Goal: Complete application form

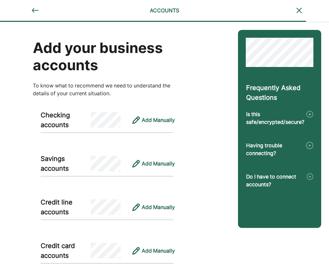
click at [295, 10] on img at bounding box center [299, 11] width 8 height 8
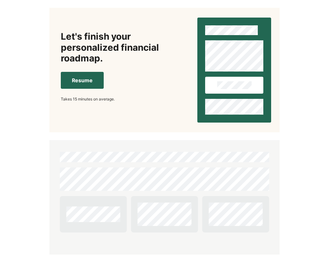
scroll to position [42, 0]
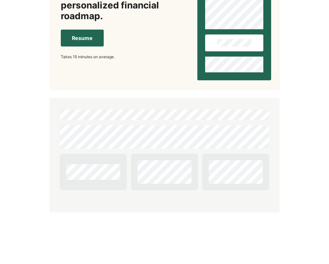
click at [90, 39] on button "Resume" at bounding box center [82, 38] width 43 height 17
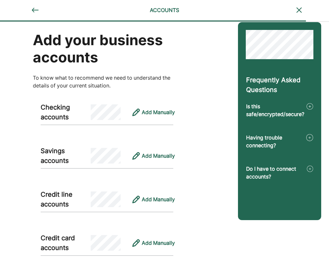
scroll to position [0, 0]
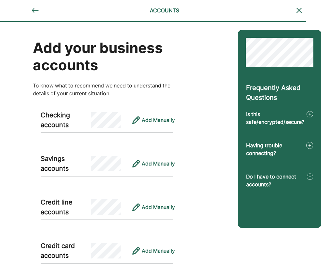
click at [297, 8] on img at bounding box center [299, 11] width 8 height 8
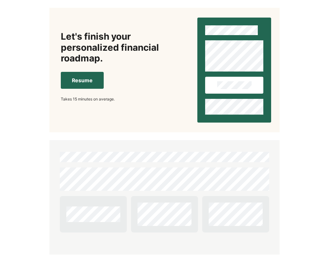
click at [67, 81] on button "Resume" at bounding box center [82, 80] width 43 height 17
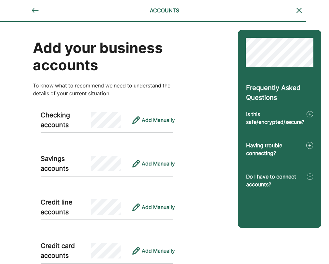
scroll to position [47, 0]
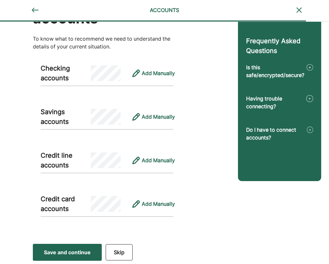
click at [309, 69] on img at bounding box center [310, 67] width 7 height 8
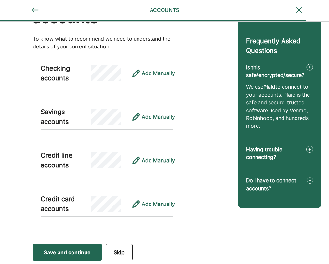
click at [309, 70] on img at bounding box center [310, 67] width 7 height 8
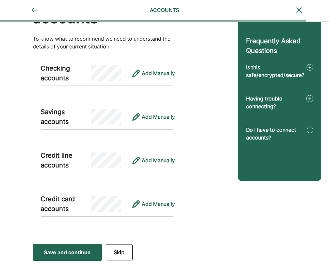
click at [310, 98] on img at bounding box center [310, 99] width 7 height 8
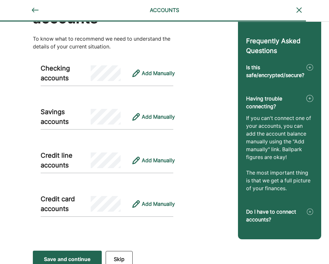
click at [310, 98] on img at bounding box center [310, 99] width 7 height 8
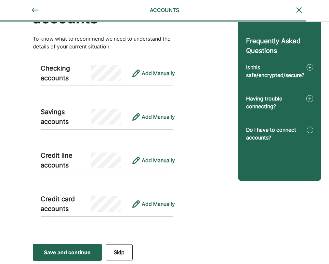
click at [310, 131] on img at bounding box center [310, 130] width 6 height 8
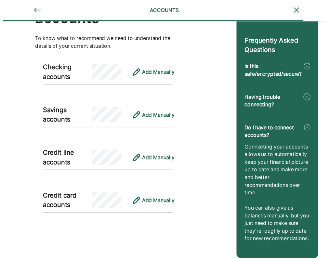
scroll to position [0, 0]
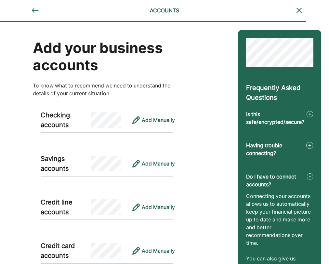
click at [40, 13] on div at bounding box center [35, 11] width 18 height 8
click at [37, 12] on img at bounding box center [35, 11] width 8 height 8
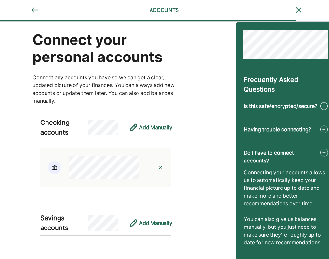
scroll to position [0, 0]
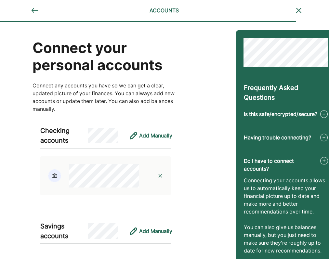
click at [34, 9] on img at bounding box center [35, 11] width 8 height 8
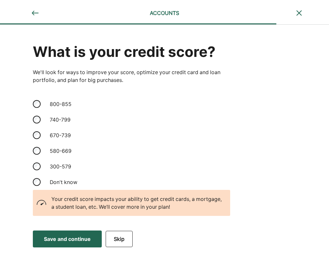
scroll to position [0, 0]
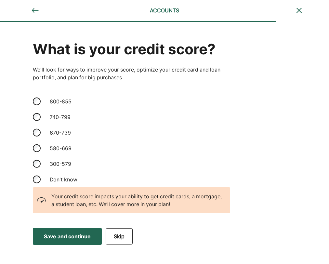
click at [33, 7] on img at bounding box center [35, 11] width 8 height 8
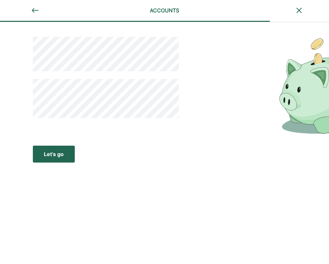
click at [33, 7] on img at bounding box center [35, 11] width 8 height 8
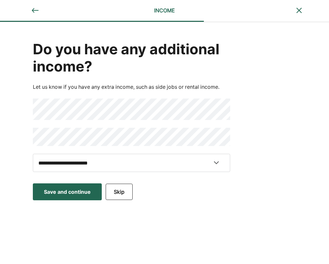
click at [33, 7] on img at bounding box center [35, 11] width 8 height 8
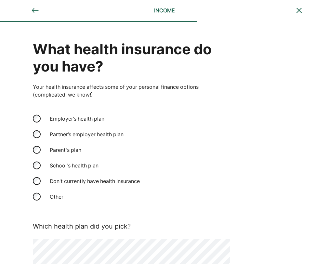
click at [33, 9] on img at bounding box center [35, 11] width 8 height 8
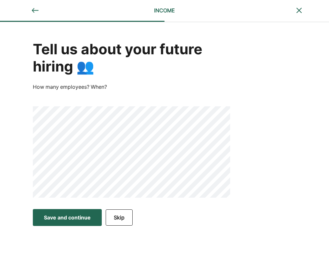
click at [82, 220] on div "Save and continue" at bounding box center [67, 218] width 47 height 8
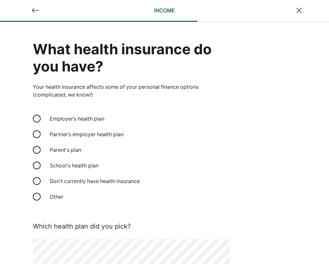
scroll to position [40, 0]
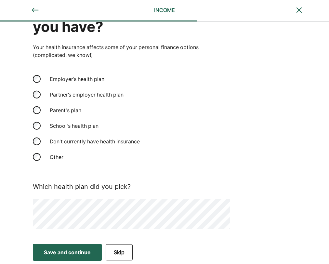
click at [79, 254] on div "Save and continue" at bounding box center [67, 253] width 47 height 8
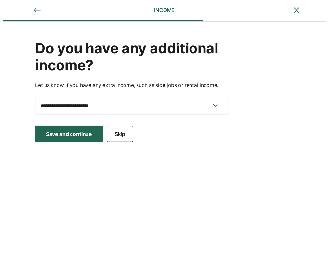
scroll to position [0, 0]
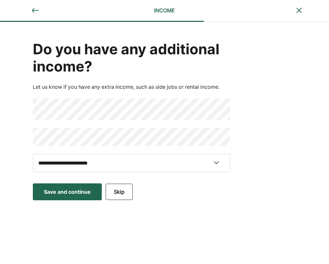
click at [73, 197] on button "Save and continue Save Save and continue" at bounding box center [67, 192] width 69 height 17
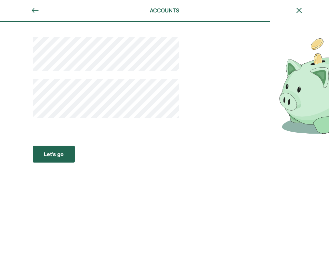
click at [61, 158] on div "Let’s go" at bounding box center [54, 154] width 20 height 8
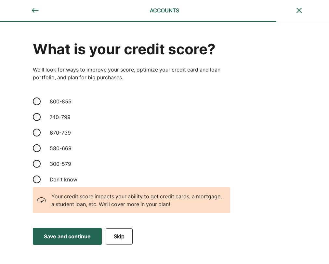
click at [63, 234] on div "Save and continue" at bounding box center [67, 237] width 47 height 8
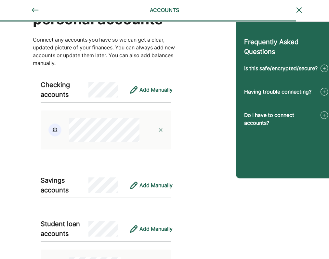
scroll to position [64, 0]
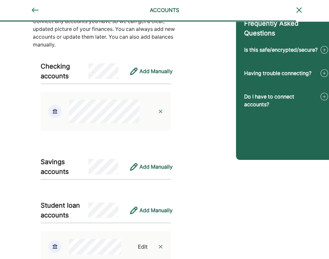
click at [162, 111] on img at bounding box center [160, 111] width 5 height 5
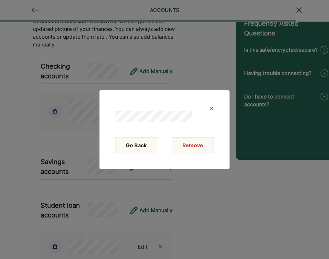
click at [211, 109] on img at bounding box center [211, 108] width 5 height 5
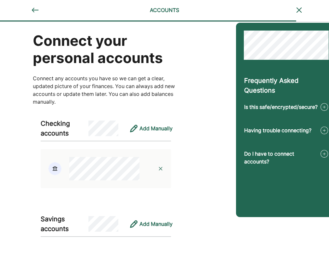
scroll to position [0, 0]
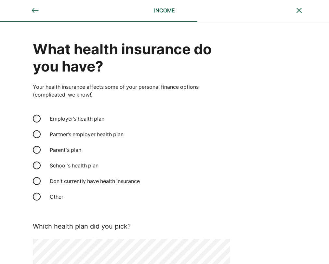
scroll to position [40, 0]
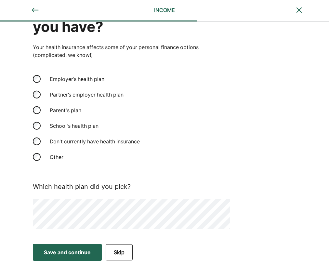
click at [67, 249] on div "Save and continue" at bounding box center [67, 253] width 47 height 8
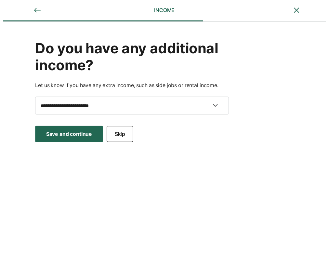
scroll to position [0, 0]
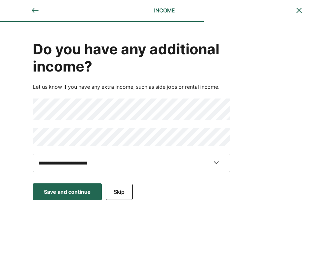
click at [52, 192] on div "Save and continue" at bounding box center [67, 192] width 47 height 8
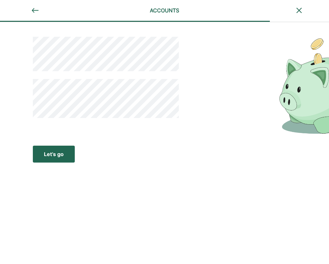
click at [53, 152] on div "Let’s go" at bounding box center [54, 154] width 20 height 8
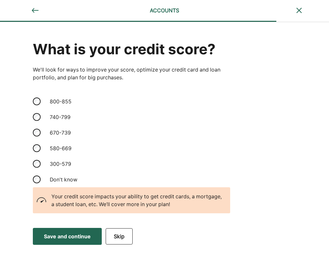
click at [78, 240] on div "Save and continue" at bounding box center [67, 237] width 47 height 8
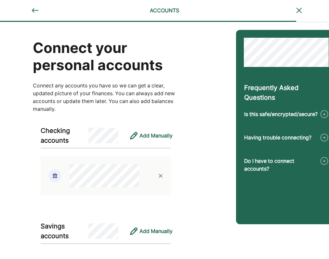
click at [162, 176] on img at bounding box center [160, 175] width 5 height 5
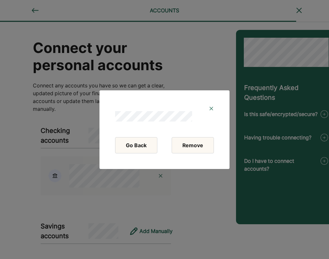
click at [183, 151] on button "Remove" at bounding box center [193, 145] width 42 height 16
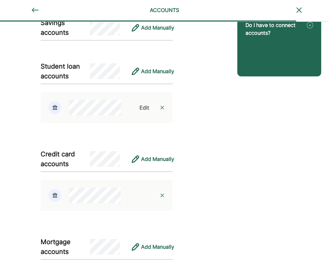
scroll to position [151, 0]
click at [162, 196] on img at bounding box center [162, 195] width 5 height 5
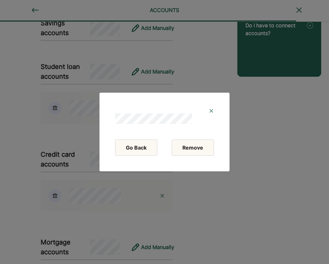
click at [185, 145] on button "Remove" at bounding box center [193, 148] width 42 height 16
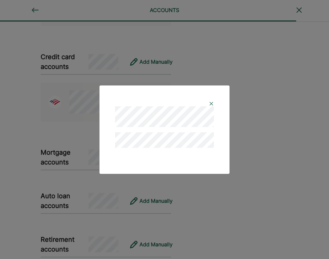
scroll to position [555, 0]
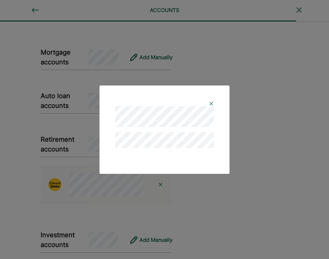
click at [211, 103] on img at bounding box center [211, 103] width 5 height 5
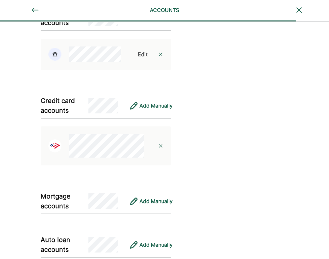
scroll to position [408, 0]
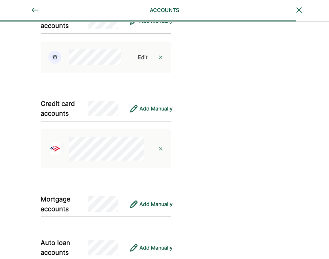
click at [161, 105] on div "Add Manually" at bounding box center [156, 109] width 33 height 8
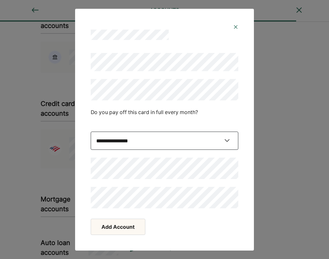
click at [150, 145] on select "**********" at bounding box center [165, 141] width 148 height 18
select select "****"
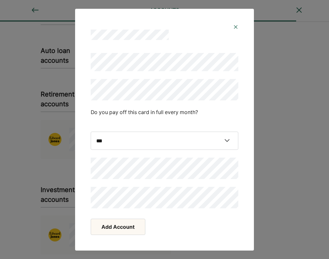
scroll to position [617, 0]
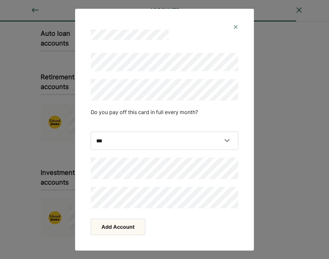
click at [114, 224] on button "Add Account" at bounding box center [118, 227] width 55 height 16
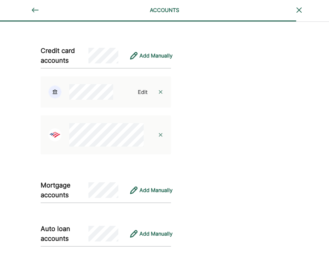
scroll to position [460, 0]
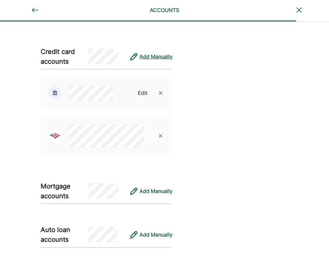
click at [151, 57] on div "Add Manually" at bounding box center [156, 57] width 33 height 8
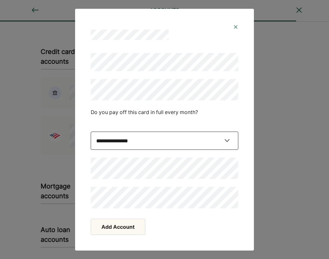
click at [116, 144] on select "**********" at bounding box center [165, 141] width 148 height 18
select select "****"
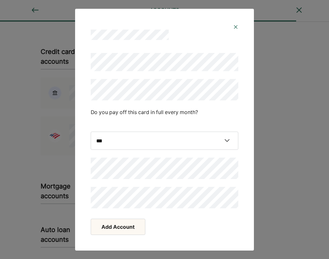
click at [106, 228] on button "Add Account" at bounding box center [118, 227] width 55 height 16
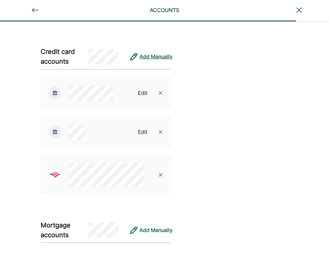
click at [148, 56] on div "Add Manually" at bounding box center [156, 57] width 33 height 8
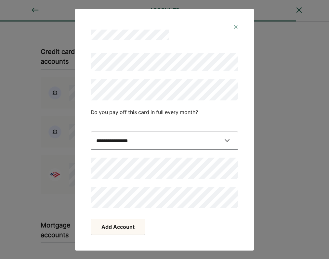
click at [133, 145] on select "**********" at bounding box center [165, 141] width 148 height 18
select select "****"
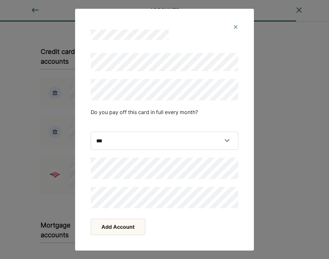
click at [104, 226] on button "Add Account" at bounding box center [118, 227] width 55 height 16
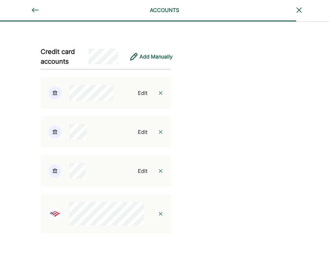
click at [154, 50] on div "Add Manually" at bounding box center [148, 57] width 45 height 16
click at [153, 55] on div "Add Manually" at bounding box center [156, 57] width 33 height 8
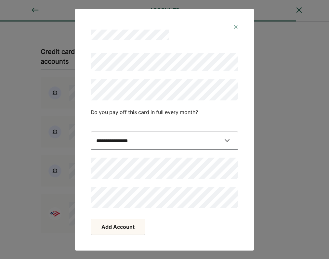
click at [123, 143] on select "**********" at bounding box center [165, 141] width 148 height 18
select select "****"
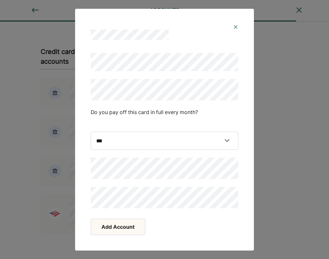
click at [111, 226] on button "Add Account" at bounding box center [118, 227] width 55 height 16
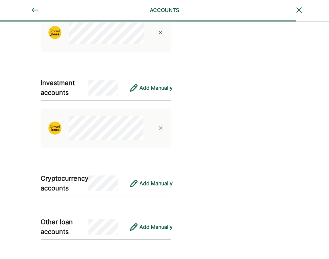
scroll to position [891, 0]
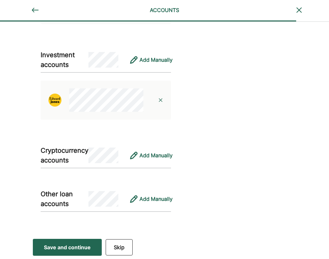
click at [72, 249] on div "Save and continue" at bounding box center [67, 248] width 47 height 8
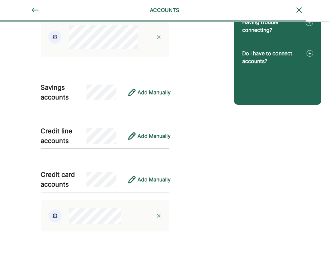
scroll to position [143, 0]
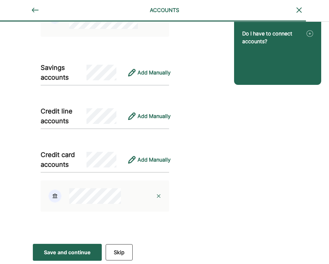
click at [76, 257] on button "Save and continue Save Save and continue" at bounding box center [67, 252] width 69 height 17
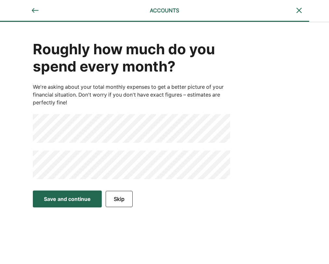
click at [123, 207] on button "Skip" at bounding box center [119, 199] width 27 height 16
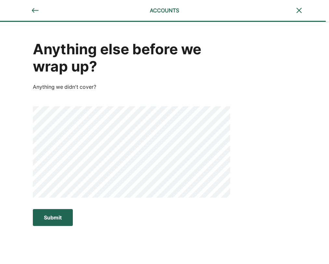
click at [46, 216] on div "Submit" at bounding box center [53, 218] width 18 height 8
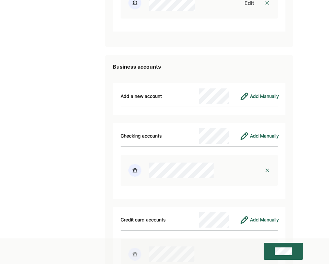
scroll to position [2206, 0]
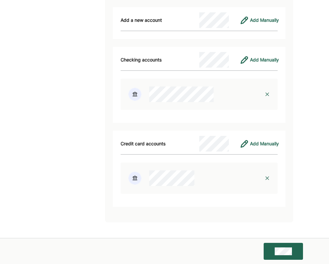
click at [282, 257] on button at bounding box center [283, 251] width 39 height 17
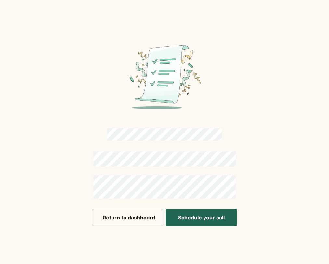
click at [190, 219] on button "Schedule your call" at bounding box center [201, 217] width 71 height 17
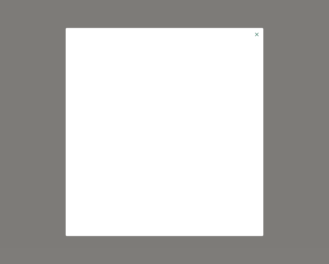
click at [257, 33] on img at bounding box center [256, 34] width 5 height 5
